Goal: Communication & Community: Share content

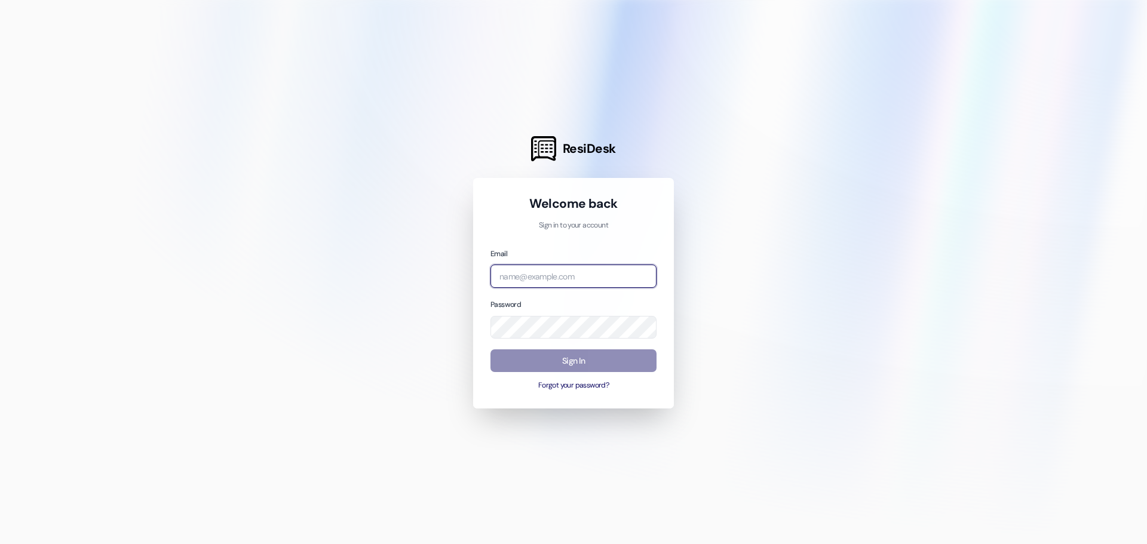
type input "[PERSON_NAME][EMAIL_ADDRESS][DOMAIN_NAME]"
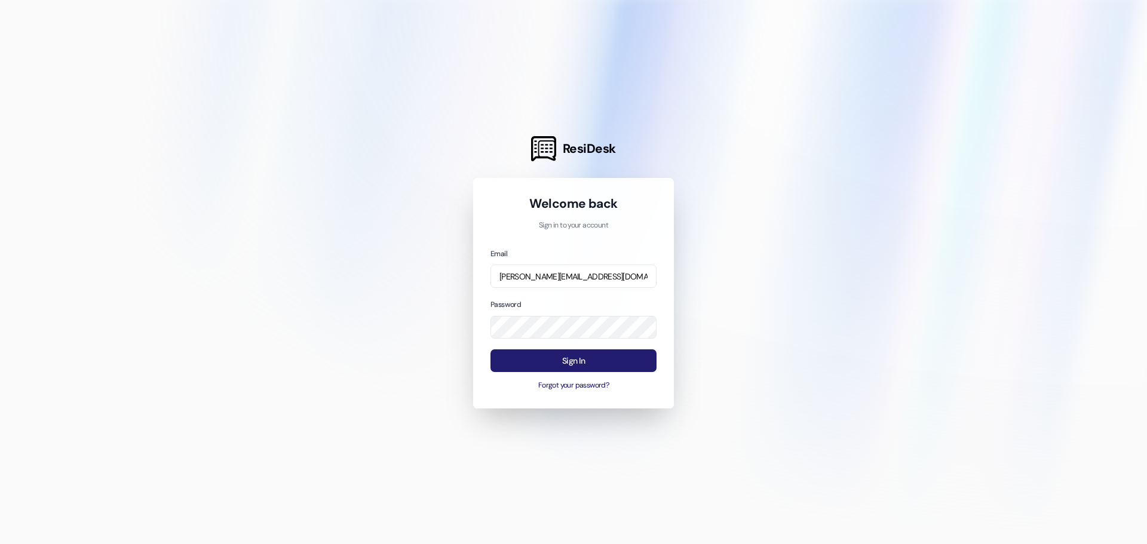
click at [639, 361] on button "Sign In" at bounding box center [573, 360] width 166 height 23
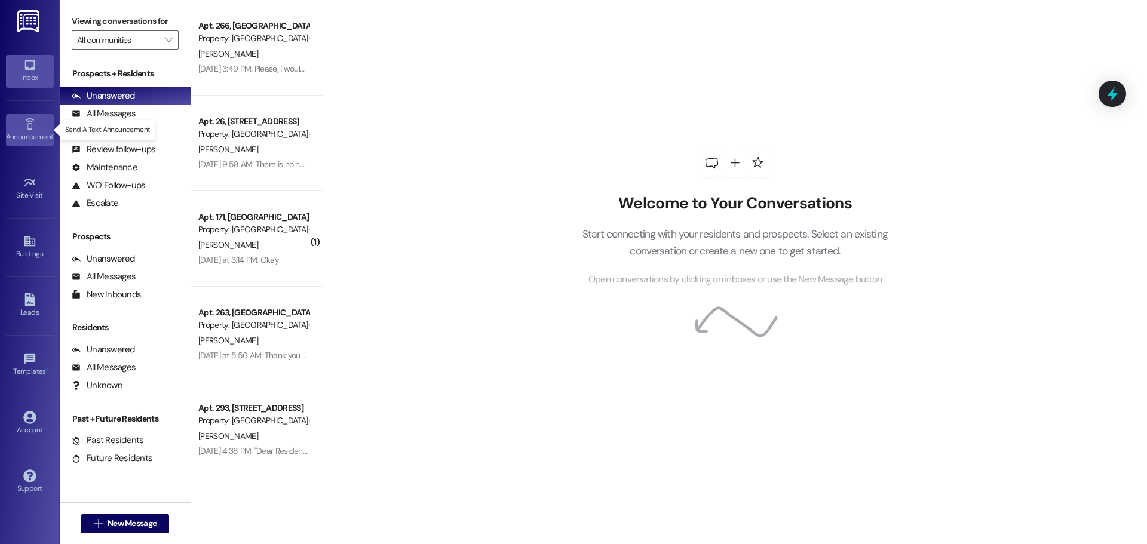
click at [33, 124] on icon at bounding box center [29, 124] width 13 height 13
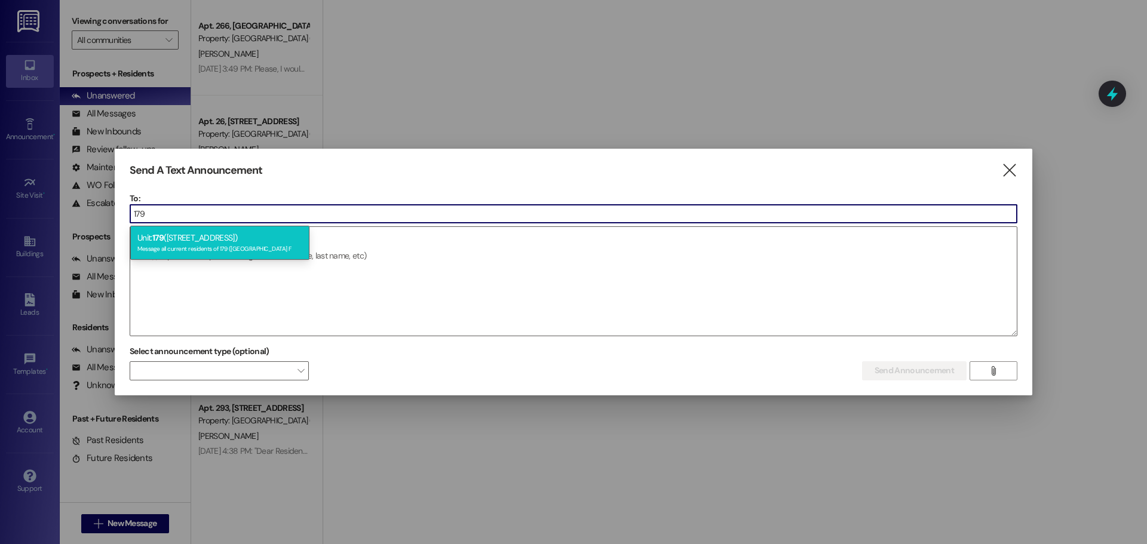
type input "179"
click at [282, 245] on div "Message all current residents of 179 ([GEOGRAPHIC_DATA] F" at bounding box center [219, 248] width 165 height 10
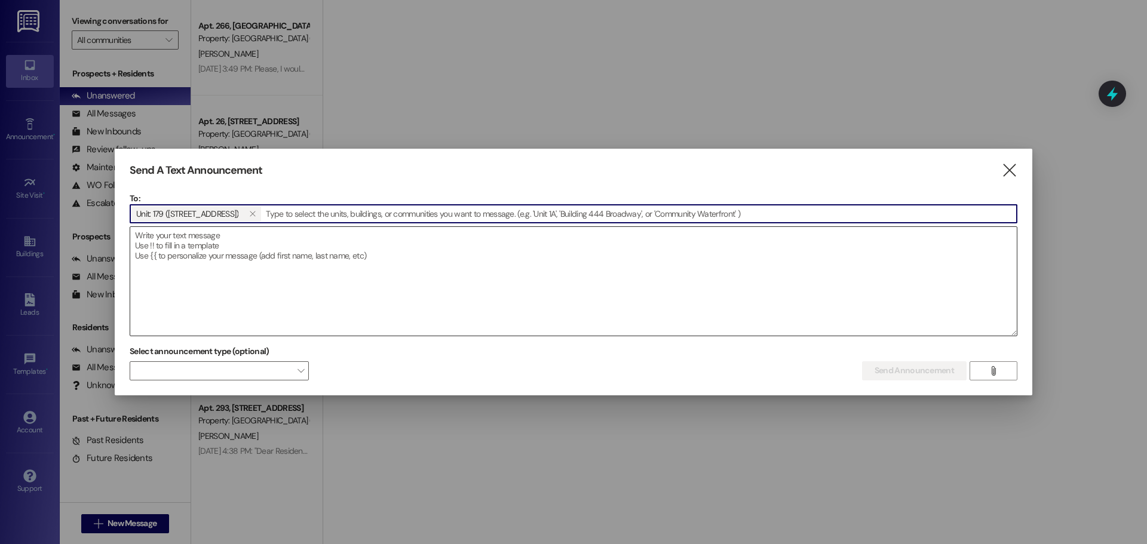
click at [284, 246] on textarea at bounding box center [573, 281] width 887 height 109
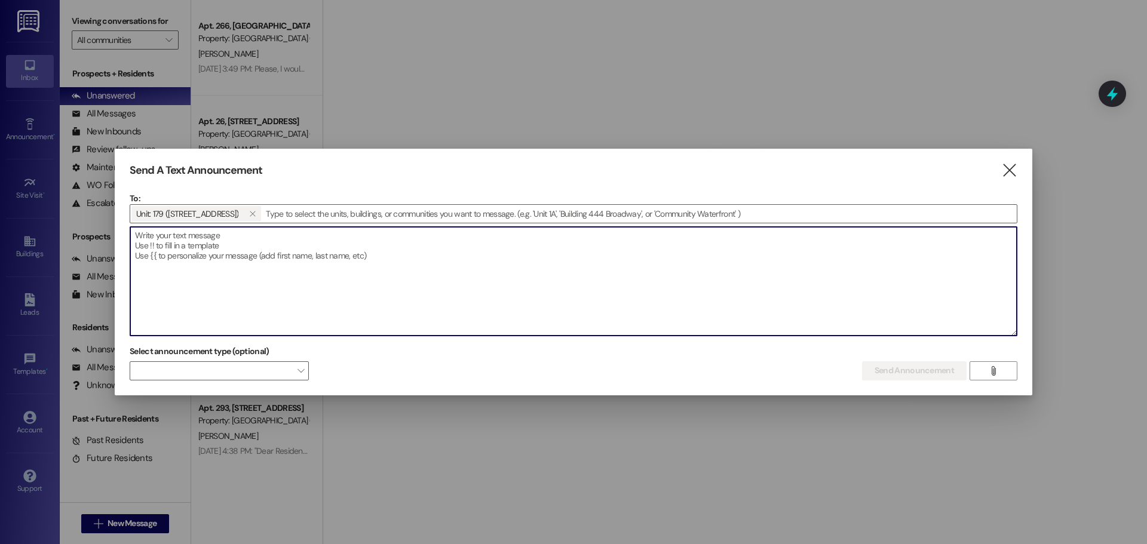
paste textarea "[EMAIL_ADDRESS][DOMAIN_NAME]"
type textarea "[EMAIL_ADDRESS][DOMAIN_NAME]"
click at [920, 368] on span "Send Announcement" at bounding box center [914, 370] width 79 height 13
